Goal: Check status: Check status

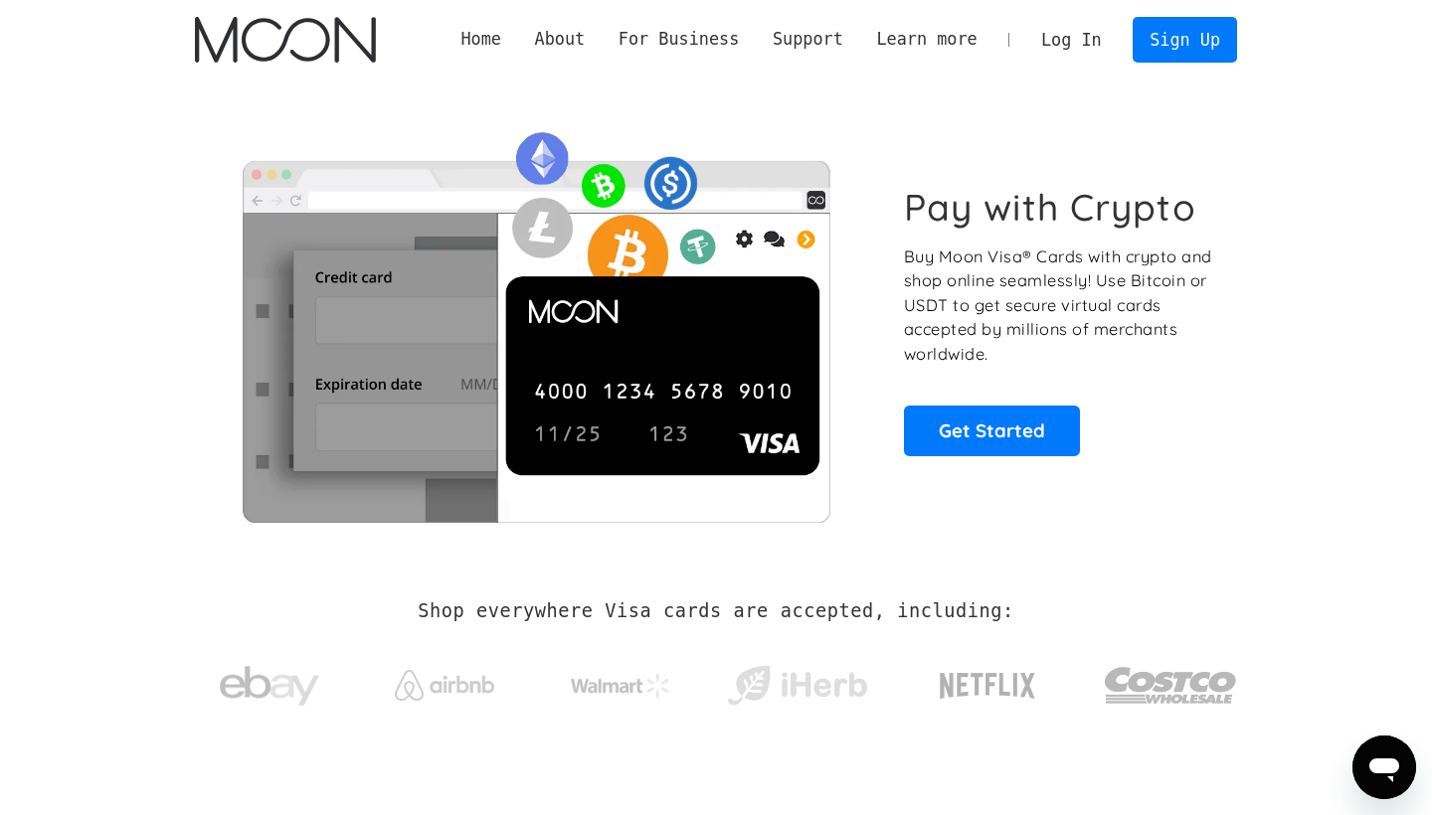
click at [1086, 46] on link "Log In" at bounding box center [1070, 40] width 93 height 44
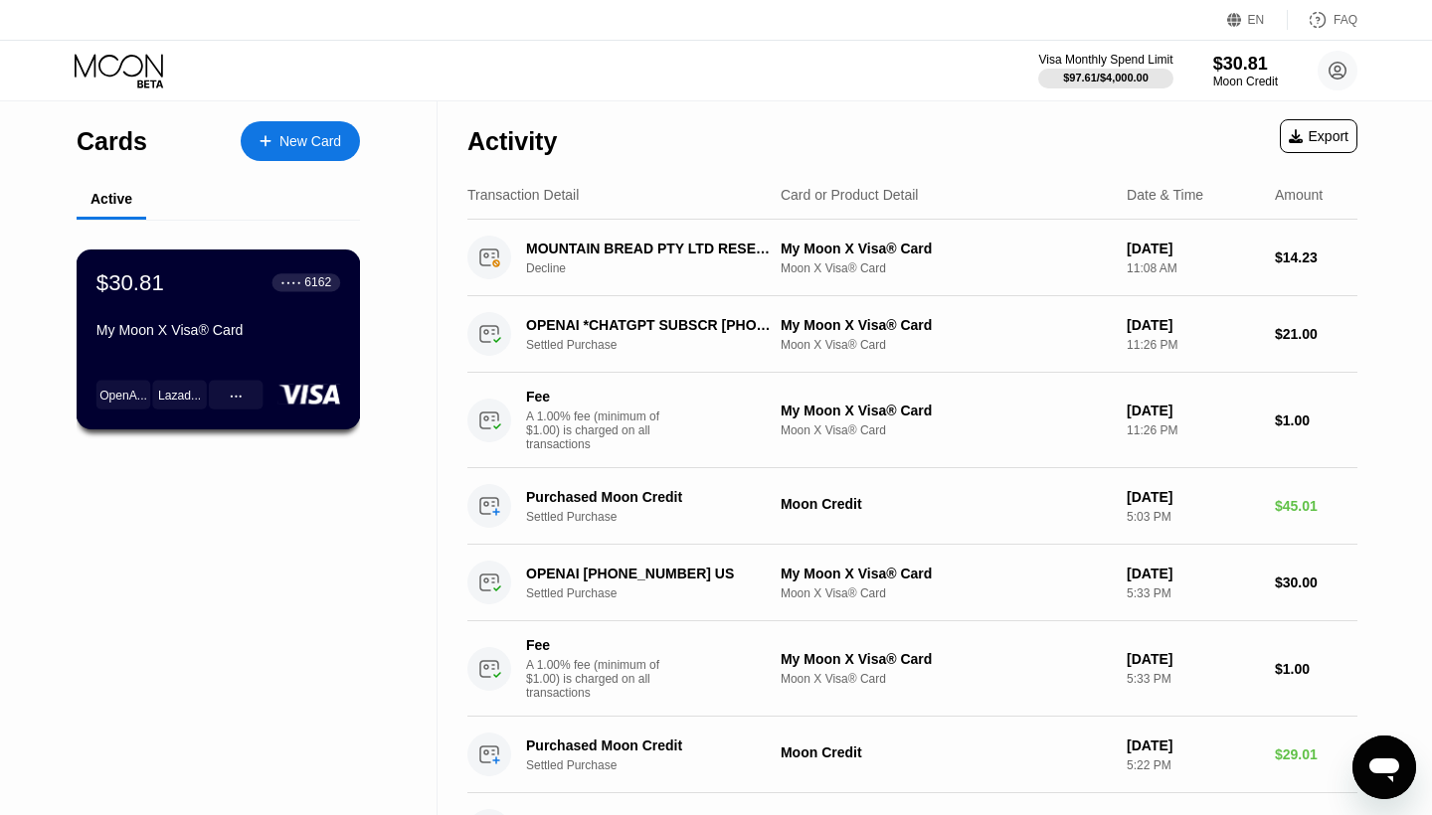
click at [265, 354] on div "$30.81 ● ● ● ● 6162 My Moon X Visa® Card OpenA... Lazad... ● ● ●" at bounding box center [219, 340] width 284 height 180
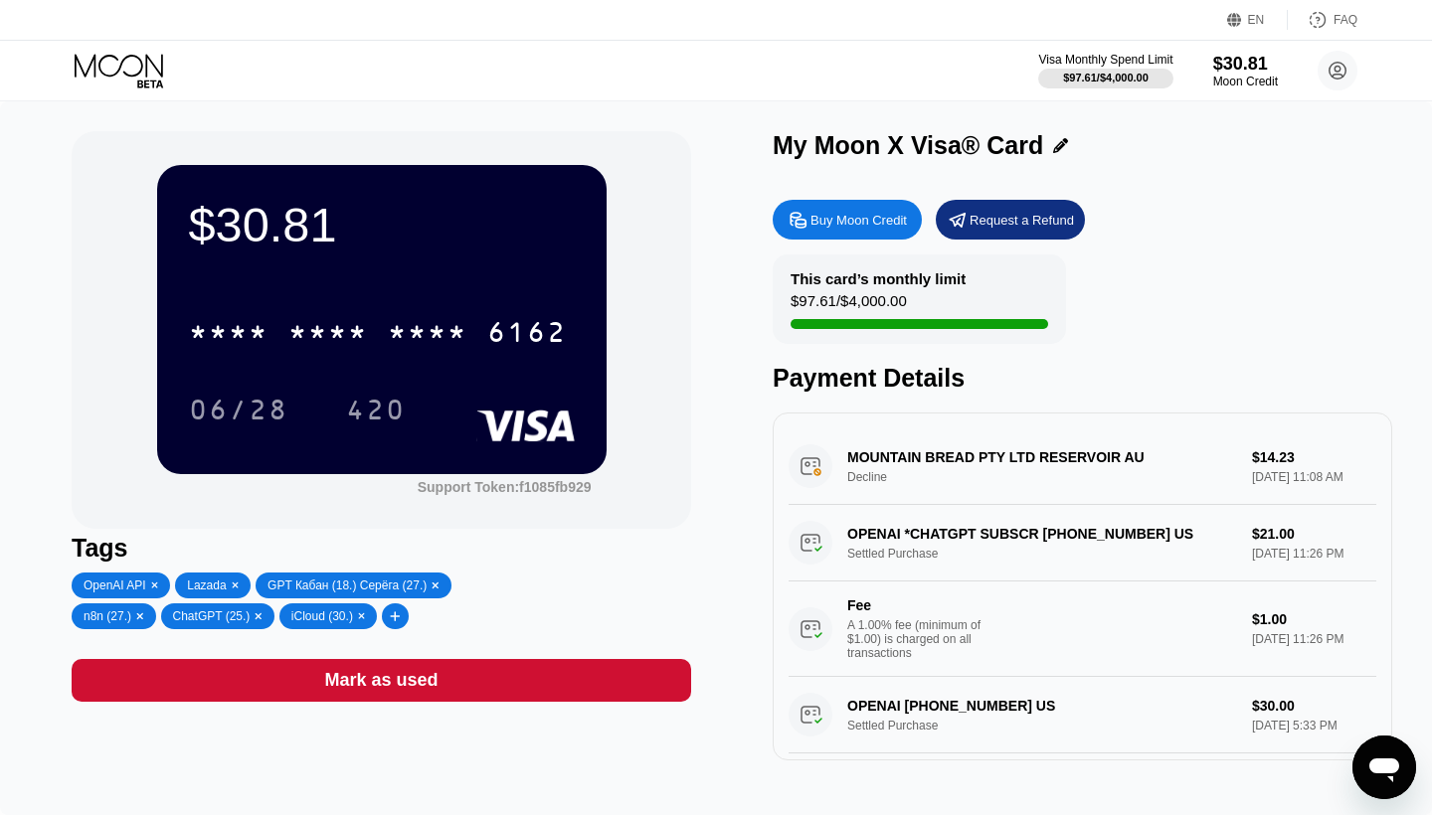
click at [854, 457] on div "MOUNTAIN BREAD PTY LTD RESERVOIR AU Decline $14.23 Sep 21, 2025 11:08 AM" at bounding box center [1083, 467] width 588 height 77
drag, startPoint x: 854, startPoint y: 457, endPoint x: 1053, endPoint y: 464, distance: 199.0
click at [1053, 464] on div "MOUNTAIN BREAD PTY LTD RESERVOIR AU Decline $14.23 Sep 21, 2025 11:08 AM" at bounding box center [1083, 467] width 588 height 77
drag, startPoint x: 1153, startPoint y: 461, endPoint x: 953, endPoint y: 461, distance: 200.9
click at [953, 461] on div "MOUNTAIN BREAD PTY LTD RESERVOIR AU Decline $14.23 Sep 21, 2025 11:08 AM" at bounding box center [1083, 467] width 588 height 77
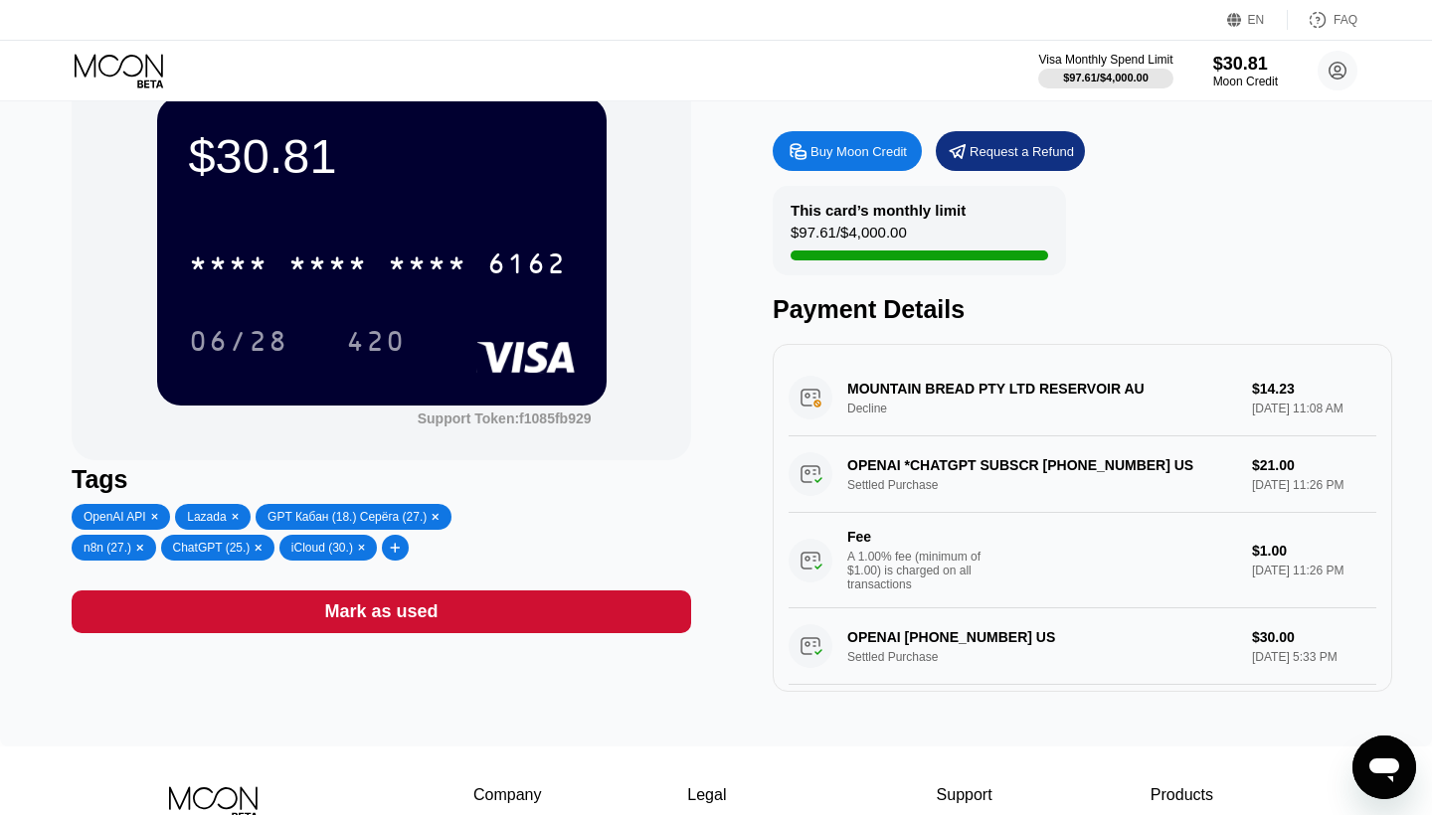
scroll to position [69, 0]
click at [974, 395] on div "MOUNTAIN BREAD PTY LTD RESERVOIR AU Decline $14.23 Sep 21, 2025 11:08 AM" at bounding box center [1083, 398] width 588 height 77
click at [829, 394] on div "MOUNTAIN BREAD PTY LTD RESERVOIR AU Decline $14.23 Sep 21, 2025 11:08 AM" at bounding box center [1083, 398] width 588 height 77
click at [809, 397] on div "MOUNTAIN BREAD PTY LTD RESERVOIR AU Decline $14.23 Sep 21, 2025 11:08 AM" at bounding box center [1083, 398] width 588 height 77
